Goal: Navigation & Orientation: Find specific page/section

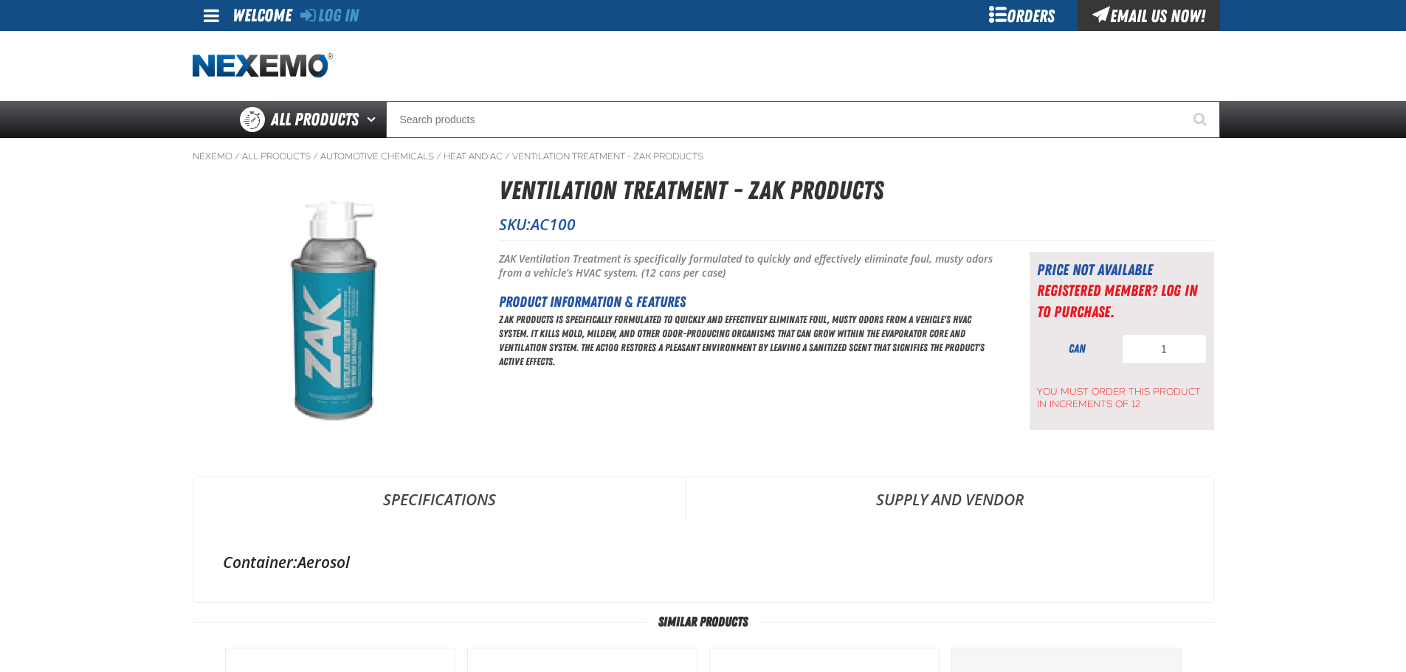
click at [217, 15] on span at bounding box center [211, 16] width 15 height 18
click at [221, 41] on link "Log In Log In" at bounding box center [218, 44] width 39 height 14
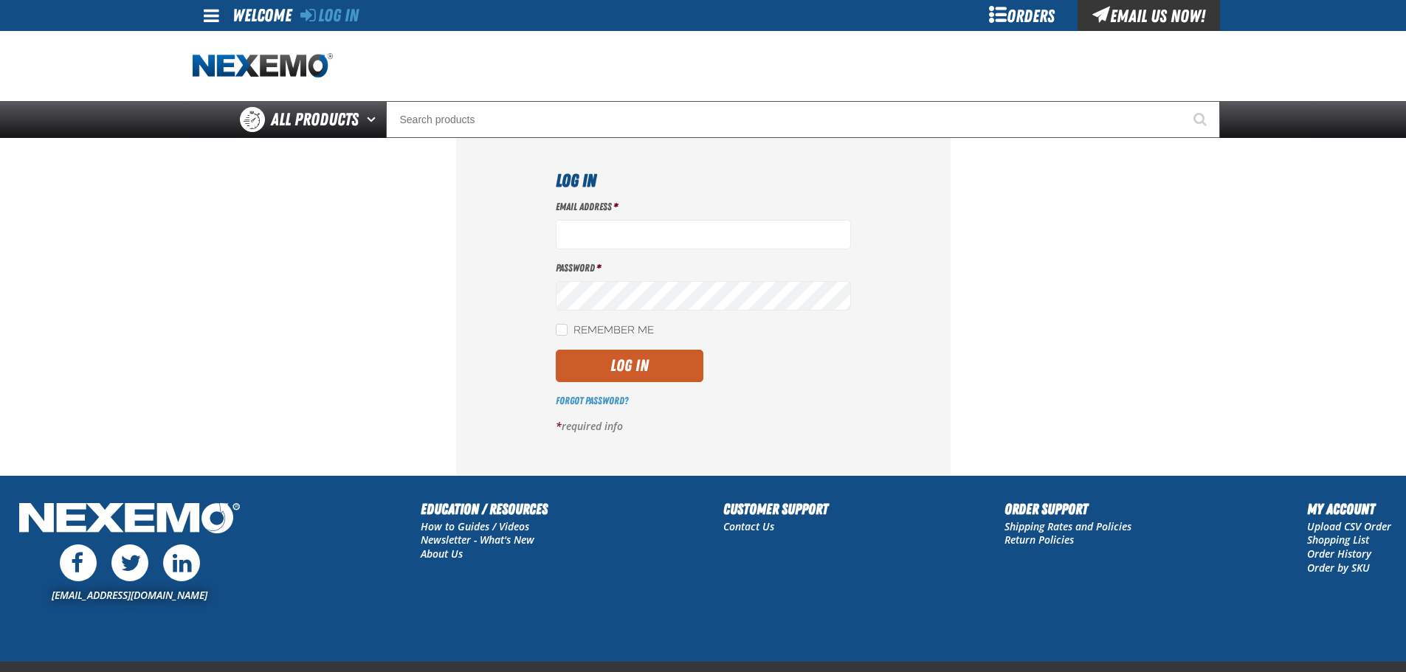
click at [1121, 347] on section "Log In Email Address * Password * Remember Me *" at bounding box center [703, 306] width 1021 height 337
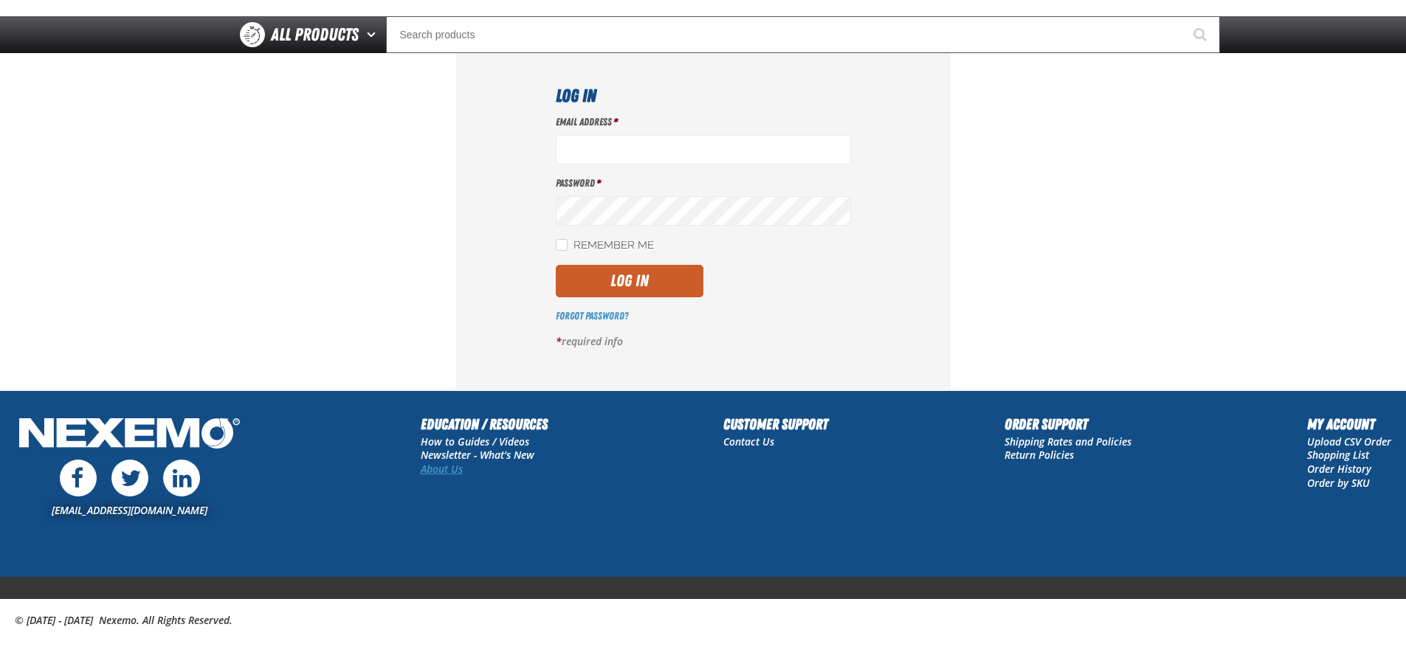
click at [446, 476] on link "About Us" at bounding box center [442, 469] width 42 height 14
